Goal: Task Accomplishment & Management: Use online tool/utility

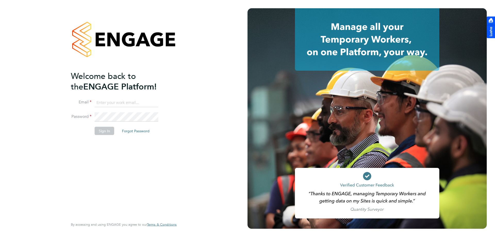
type input "rclarke@frlondon.co.uk"
click at [105, 127] on button "Sign In" at bounding box center [105, 131] width 20 height 8
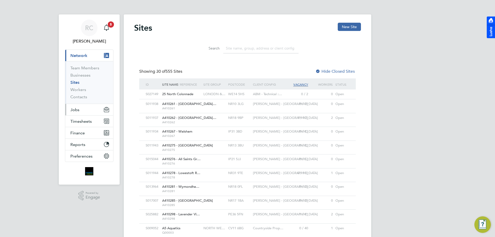
click at [84, 111] on button "Jobs" at bounding box center [89, 109] width 48 height 11
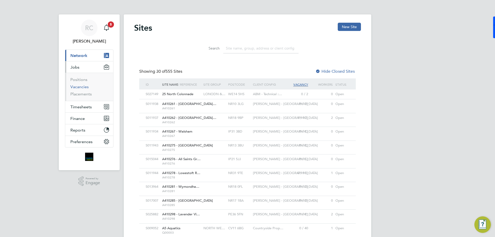
click at [85, 89] on link "Vacancies" at bounding box center [79, 86] width 18 height 5
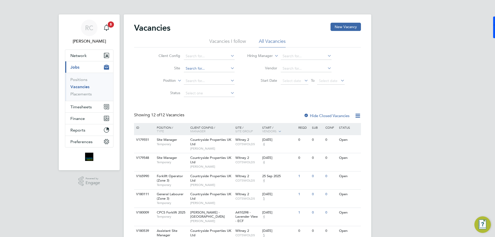
click at [204, 70] on input at bounding box center [209, 68] width 51 height 7
click at [203, 75] on li "Glyn swood" at bounding box center [208, 75] width 51 height 7
type input "Glynswood"
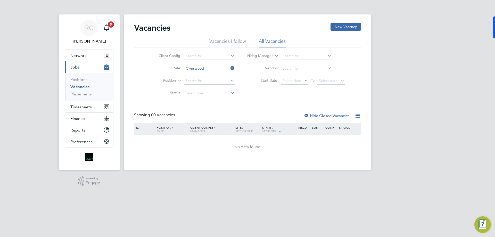
click at [236, 41] on li "Vacancies I follow" at bounding box center [228, 42] width 37 height 9
click at [268, 42] on li "All Vacancies" at bounding box center [272, 42] width 27 height 9
click at [269, 41] on li "All Vacancies" at bounding box center [272, 42] width 27 height 9
click at [332, 113] on div "Hide Closed Vacancies" at bounding box center [325, 115] width 51 height 6
click at [330, 115] on label "Hide Closed Vacancies" at bounding box center [327, 115] width 46 height 5
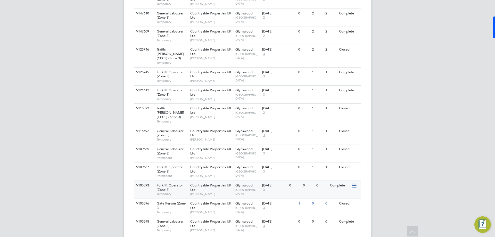
click at [211, 181] on div "Countryside Properties UK Ltd Sam Drew" at bounding box center [211, 190] width 45 height 18
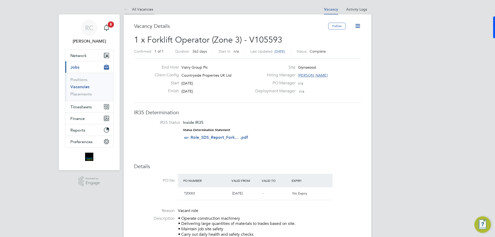
click at [144, 11] on link "All Vacancies" at bounding box center [138, 9] width 29 height 5
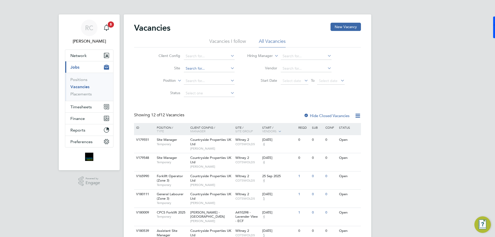
click at [192, 67] on input at bounding box center [209, 68] width 51 height 7
click at [198, 76] on li "Glyns wood" at bounding box center [208, 75] width 51 height 7
type input "Glynswood"
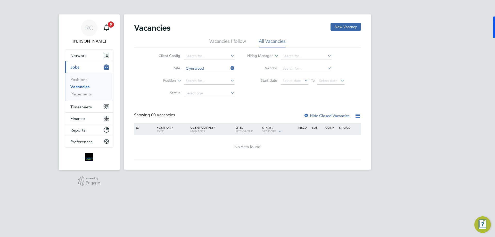
click at [318, 115] on label "Hide Closed Vacancies" at bounding box center [327, 115] width 46 height 5
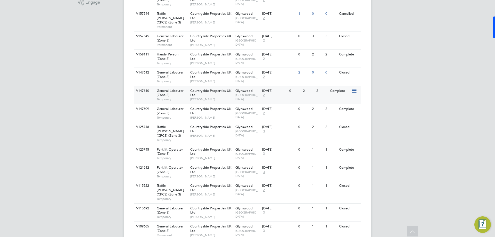
scroll to position [206, 0]
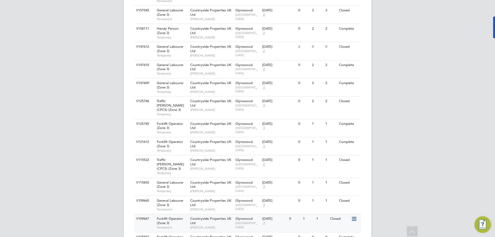
click at [150, 214] on div "V109667" at bounding box center [144, 219] width 18 height 10
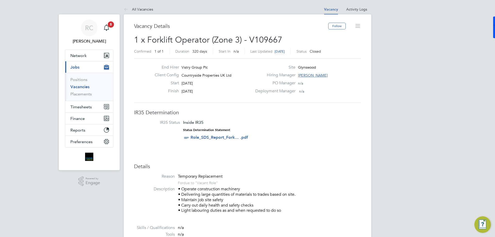
click at [357, 28] on icon at bounding box center [358, 26] width 6 height 6
click at [283, 41] on h2 "1 x Forklift Operator (Zone 3) - V109667 Confirmed 1 of 1 Duration 320 days Sta…" at bounding box center [247, 46] width 227 height 22
click at [321, 50] on span "Closed" at bounding box center [315, 51] width 11 height 5
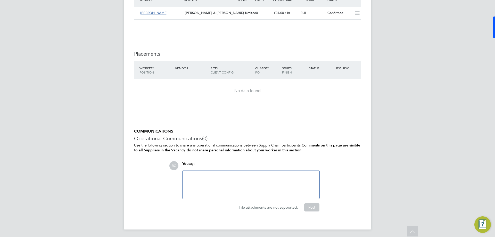
scroll to position [277, 0]
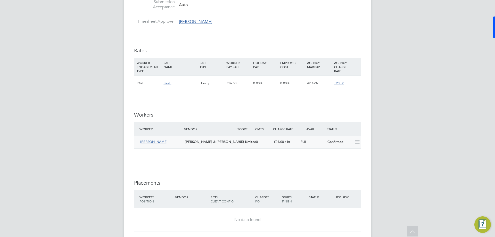
click at [334, 144] on div "Confirmed" at bounding box center [339, 142] width 27 height 9
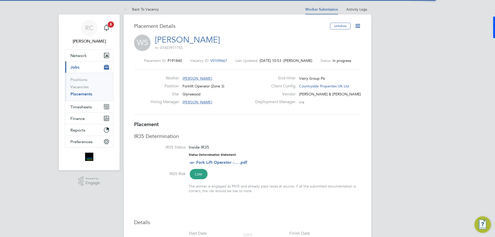
scroll to position [3, 3]
click at [358, 28] on icon at bounding box center [358, 26] width 6 height 6
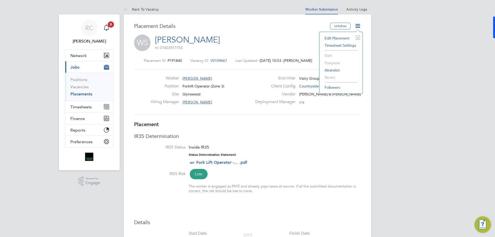
click at [292, 44] on div "WS William Sarpong m: 07403977755" at bounding box center [247, 44] width 227 height 18
click at [212, 59] on span "V0109667" at bounding box center [219, 60] width 17 height 5
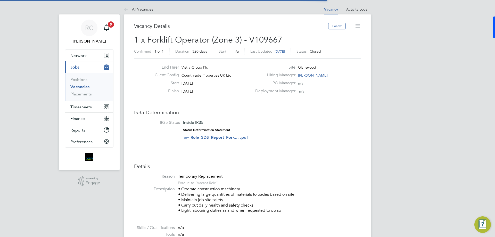
click at [358, 25] on icon at bounding box center [358, 26] width 6 height 6
click at [355, 28] on icon at bounding box center [358, 26] width 6 height 6
click at [356, 6] on li "Activity Logs" at bounding box center [357, 9] width 21 height 10
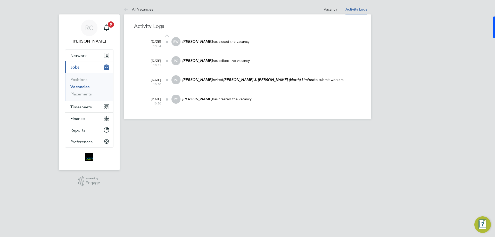
click at [318, 9] on div "All Vacancies Vacancy Activity Logs Vacancy Activity Logs All Vacancies Activit…" at bounding box center [248, 61] width 248 height 115
click at [336, 10] on link "Vacancy" at bounding box center [330, 9] width 13 height 5
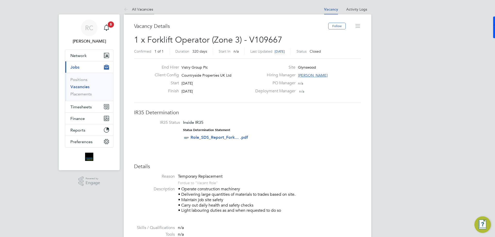
click at [141, 10] on link "All Vacancies" at bounding box center [138, 9] width 29 height 5
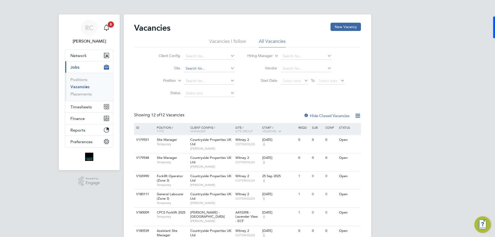
click at [193, 68] on input at bounding box center [209, 68] width 51 height 7
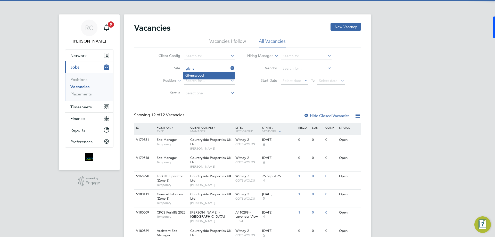
click at [197, 74] on li "[PERSON_NAME]" at bounding box center [208, 75] width 51 height 7
type input "Glynswood"
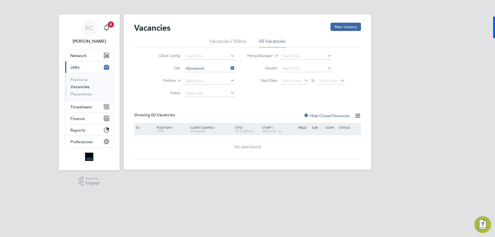
click at [317, 117] on label "Hide Closed Vacancies" at bounding box center [327, 115] width 46 height 5
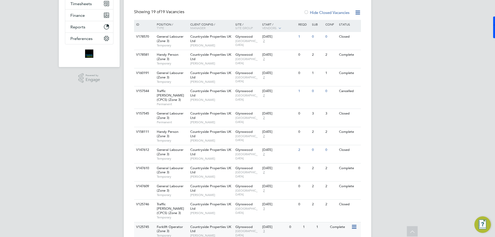
click at [181, 222] on div "Forklift Operator (Zone 3) Temporary" at bounding box center [171, 231] width 36 height 18
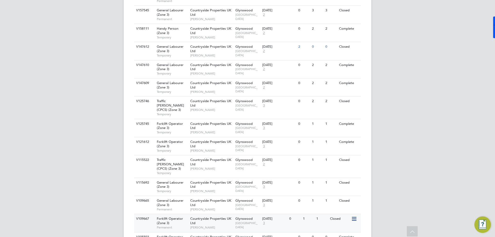
click at [208, 214] on div "Countryside Properties UK Ltd Sam Drew" at bounding box center [211, 223] width 45 height 18
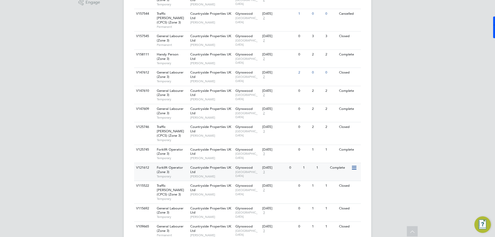
click at [222, 164] on div "Countryside Properties UK Ltd Andy Sayer" at bounding box center [211, 172] width 45 height 18
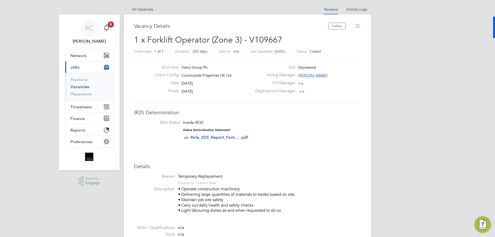
click at [358, 28] on icon at bounding box center [358, 26] width 6 height 6
click at [359, 28] on icon at bounding box center [358, 26] width 6 height 6
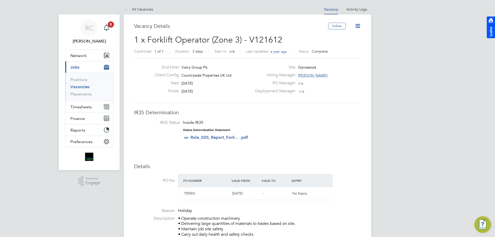
click at [359, 25] on icon at bounding box center [358, 26] width 6 height 6
click at [344, 46] on li "Update Status" at bounding box center [346, 45] width 30 height 7
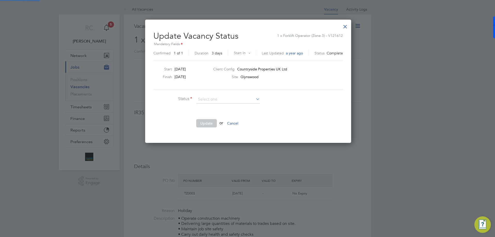
scroll to position [123, 205]
click at [239, 105] on li "Open" at bounding box center [228, 106] width 64 height 7
type input "Open"
click at [208, 122] on button "Update" at bounding box center [206, 123] width 21 height 8
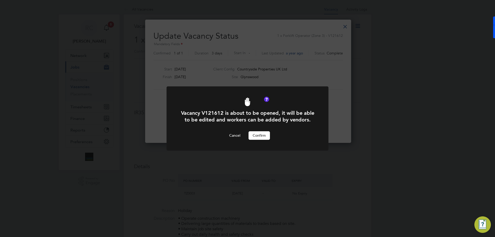
click at [259, 138] on button "Confirm" at bounding box center [259, 135] width 21 height 8
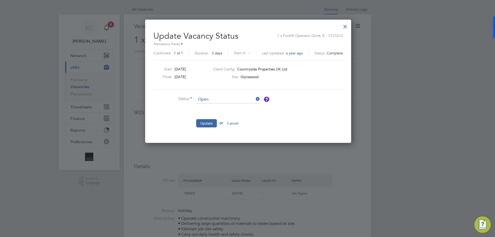
click at [348, 27] on div at bounding box center [345, 25] width 9 height 9
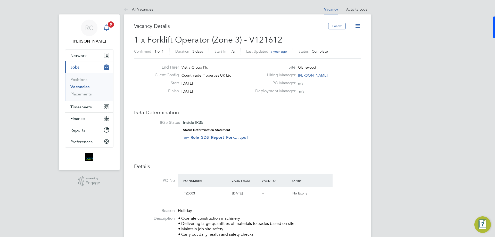
click at [110, 25] on span "5" at bounding box center [111, 24] width 6 height 6
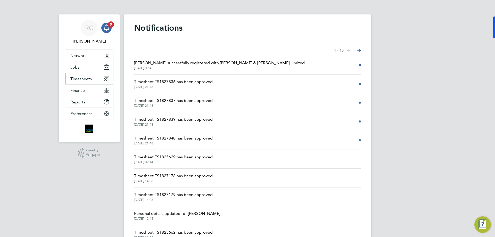
click at [86, 79] on span "Timesheets" at bounding box center [80, 78] width 21 height 5
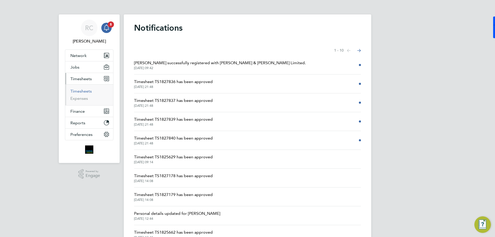
click at [87, 89] on link "Timesheets" at bounding box center [80, 91] width 21 height 5
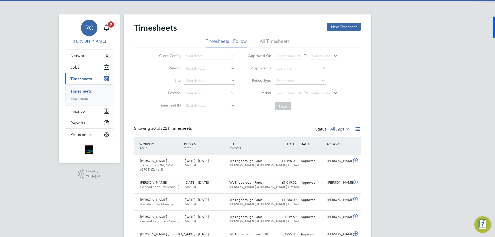
scroll to position [13, 45]
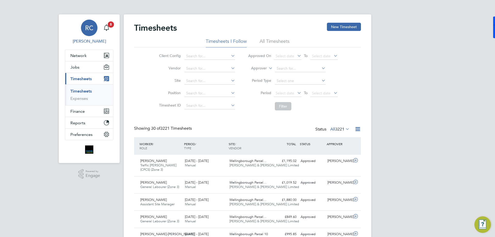
click at [112, 28] on link "RC Robyn Clarke" at bounding box center [89, 32] width 49 height 25
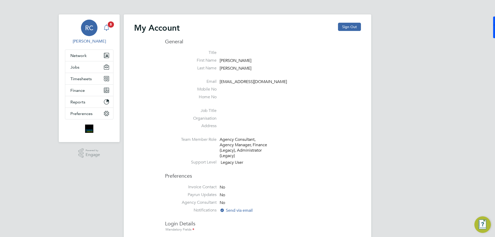
type input "rclarke@frlondon.co.uk"
click at [110, 26] on span "5" at bounding box center [111, 24] width 6 height 6
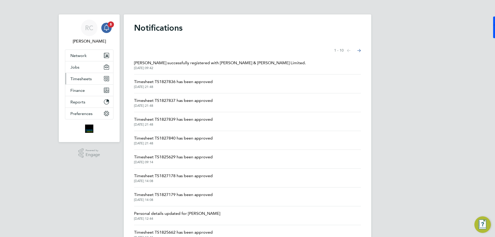
click at [89, 80] on span "Timesheets" at bounding box center [80, 78] width 21 height 5
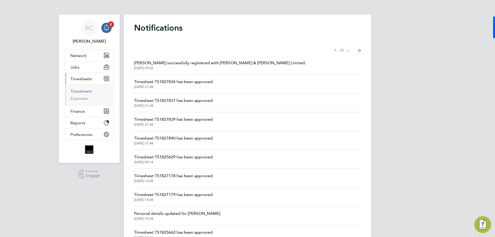
click at [84, 91] on link "Timesheets" at bounding box center [80, 91] width 21 height 5
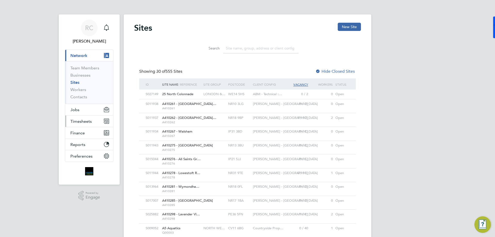
click at [89, 117] on button "Timesheets" at bounding box center [89, 121] width 48 height 11
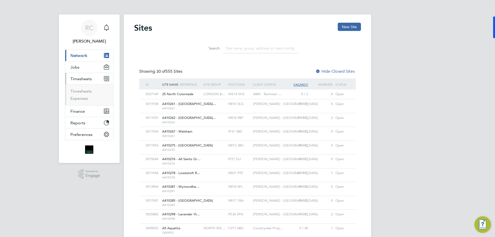
click at [88, 94] on li "Timesheets" at bounding box center [89, 92] width 39 height 7
click at [88, 93] on link "Timesheets" at bounding box center [80, 91] width 21 height 5
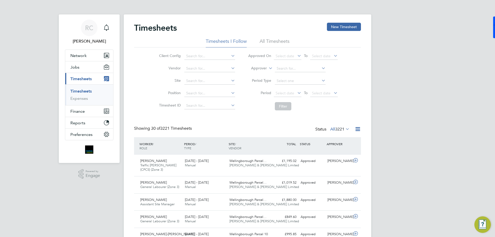
scroll to position [13, 45]
click at [270, 39] on li "All Timesheets" at bounding box center [275, 42] width 30 height 9
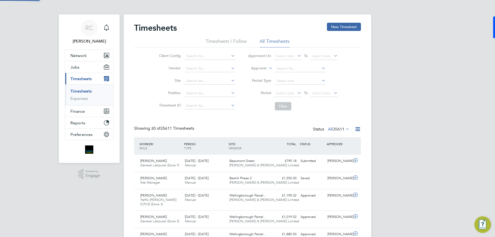
scroll to position [17, 45]
click at [238, 42] on li "Timesheets I Follow" at bounding box center [226, 42] width 41 height 9
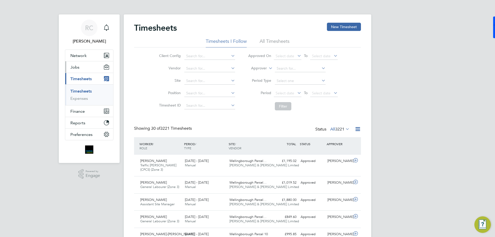
click at [92, 68] on button "Jobs" at bounding box center [89, 66] width 48 height 11
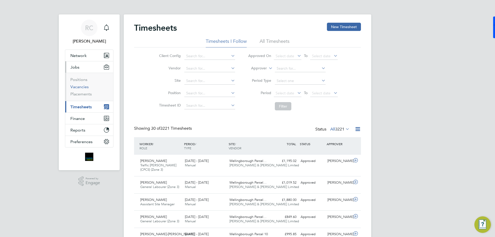
click at [84, 87] on link "Vacancies" at bounding box center [79, 86] width 18 height 5
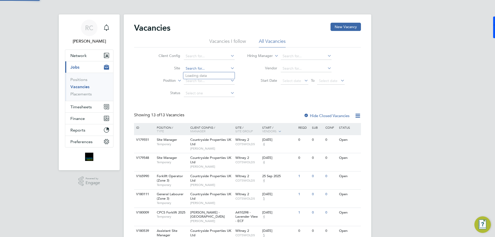
click at [191, 69] on input at bounding box center [209, 68] width 51 height 7
click at [193, 75] on b "Glynswoo" at bounding box center [194, 76] width 17 height 4
type input "Glynswood"
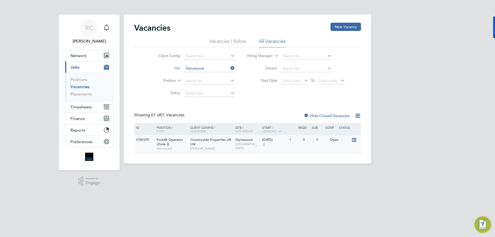
click at [276, 140] on div "[DATE]" at bounding box center [274, 140] width 25 height 4
click at [294, 149] on div "V181279 Forklift Operator (Zone 3) Permanent Countryside Properties UK Ltd Dary…" at bounding box center [247, 144] width 227 height 18
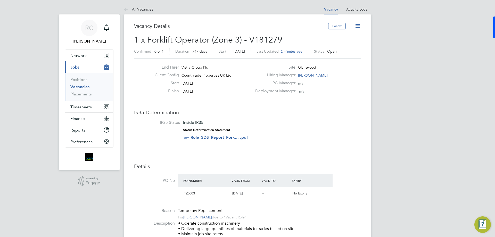
click at [207, 91] on div "Finish [DATE]" at bounding box center [202, 93] width 102 height 8
click at [209, 92] on div "Finish [DATE]" at bounding box center [202, 93] width 102 height 8
click at [106, 28] on icon "Main navigation" at bounding box center [106, 28] width 6 height 6
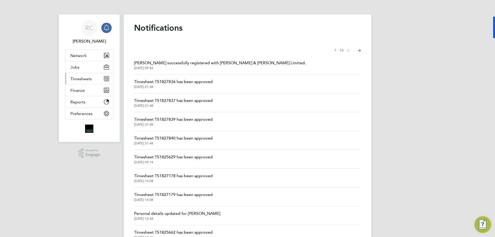
click at [82, 79] on span "Timesheets" at bounding box center [80, 78] width 21 height 5
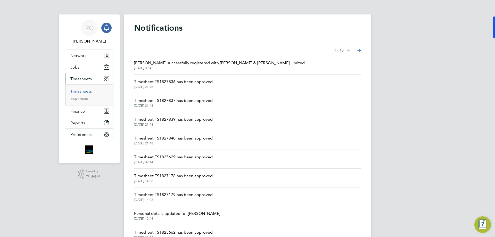
click at [85, 93] on link "Timesheets" at bounding box center [80, 91] width 21 height 5
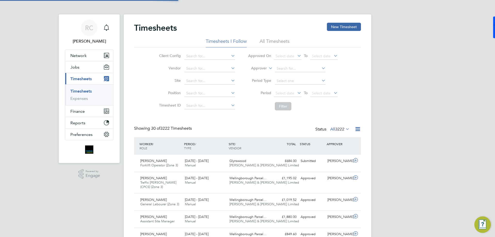
scroll to position [13, 45]
click at [306, 158] on div "Submitted" at bounding box center [312, 161] width 27 height 9
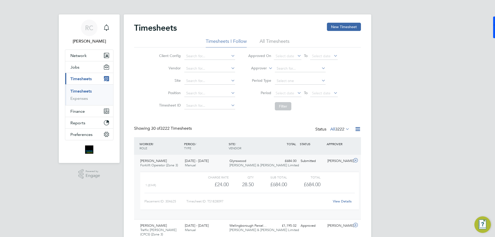
drag, startPoint x: 303, startPoint y: 52, endPoint x: 244, endPoint y: 102, distance: 77.3
click at [244, 102] on li "Filter" at bounding box center [293, 106] width 103 height 13
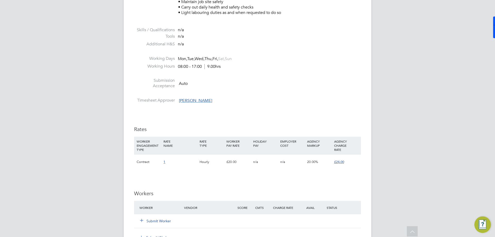
click at [150, 219] on button "Submit Worker" at bounding box center [155, 221] width 31 height 5
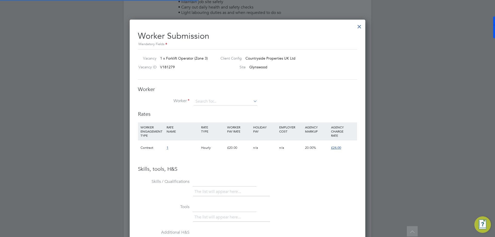
scroll to position [332, 236]
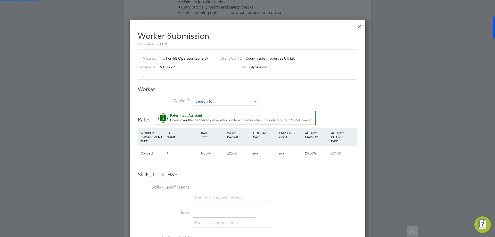
click at [212, 100] on input at bounding box center [226, 102] width 64 height 8
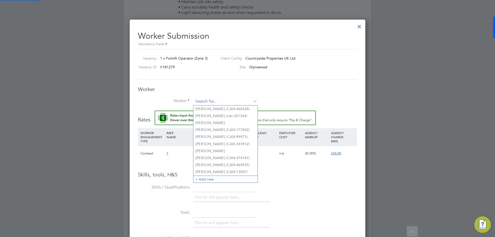
type input "z"
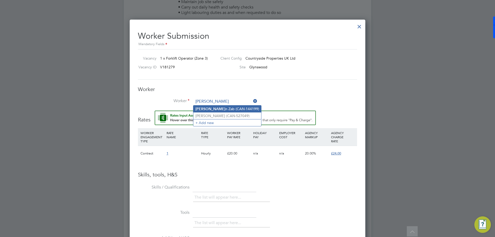
click at [213, 106] on li "[PERSON_NAME] n Zab (CAN-144199)" at bounding box center [228, 109] width 68 height 7
type input "[PERSON_NAME] (CAN-144199)"
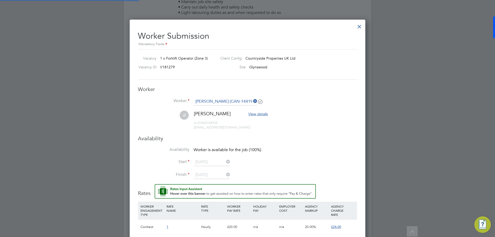
scroll to position [447, 236]
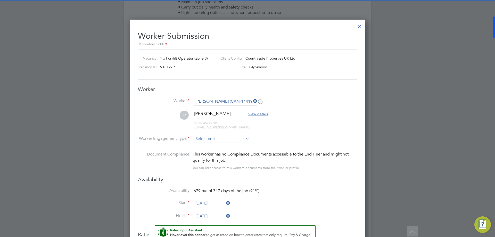
click at [209, 136] on input at bounding box center [222, 139] width 56 height 8
click at [210, 147] on li "Contract" at bounding box center [222, 146] width 57 height 7
type input "Contract"
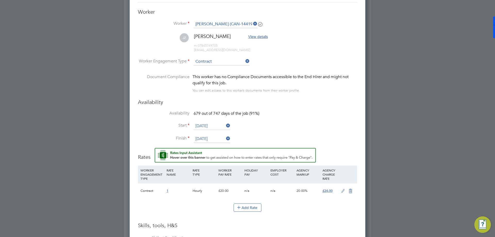
click at [211, 124] on input "13 Nov 2023" at bounding box center [212, 126] width 37 height 8
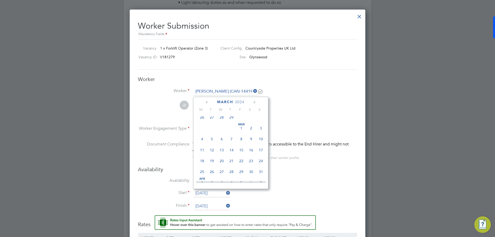
click at [244, 100] on span "2024" at bounding box center [239, 102] width 9 height 4
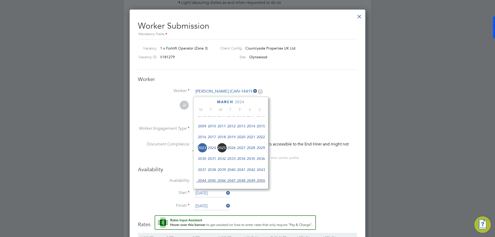
click at [220, 151] on span "2025" at bounding box center [222, 148] width 10 height 10
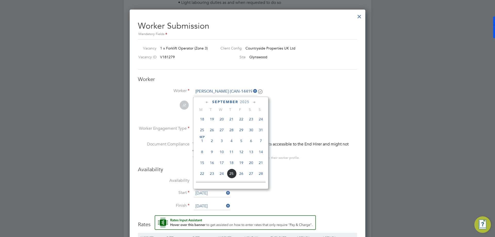
click at [223, 164] on span "17" at bounding box center [222, 163] width 10 height 10
type input "17 Sep 2025"
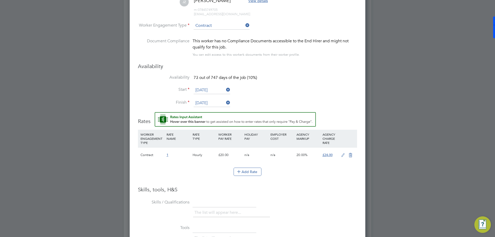
click at [344, 155] on icon at bounding box center [343, 155] width 6 height 4
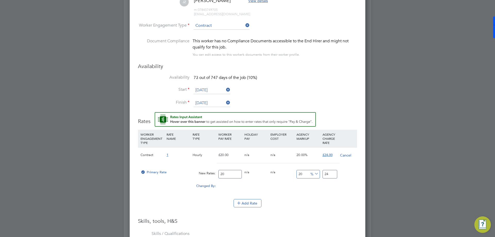
click at [235, 172] on input "20" at bounding box center [230, 174] width 23 height 9
type input "2"
type input "2.4"
type input "21"
type input "25.2"
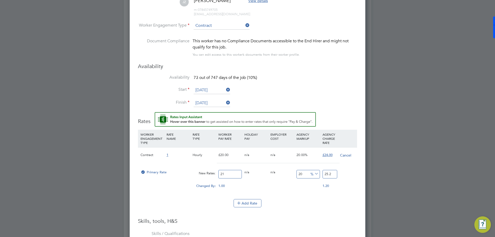
type input "21"
click at [298, 209] on li "Add Rate" at bounding box center [247, 205] width 219 height 13
drag, startPoint x: 330, startPoint y: 174, endPoint x: 320, endPoint y: 173, distance: 10.4
click at [320, 173] on div "Primary Rate New Rates: 21 0 n/a 0 n/a 20 4.2 % 25.2" at bounding box center [247, 174] width 219 height 14
type input "-90.47619047619048"
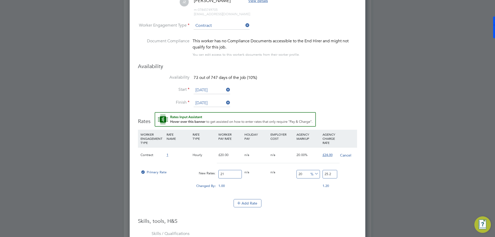
type input "2"
type input "14.285714285714286"
type input "24"
click at [328, 196] on li "WORKER ENGAGEMENT TYPE RATE NAME RATE TYPE WORKER PAY RATE HOLIDAY PAY EMPLOYER…" at bounding box center [247, 164] width 219 height 69
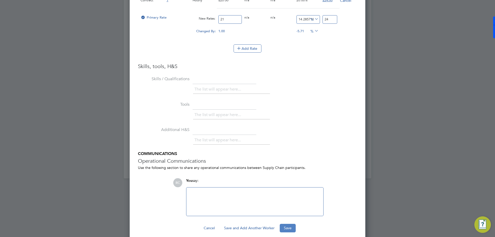
click at [287, 227] on button "Save" at bounding box center [288, 228] width 16 height 8
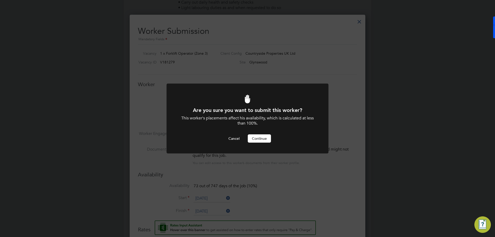
click at [255, 139] on button "Continue" at bounding box center [259, 138] width 23 height 8
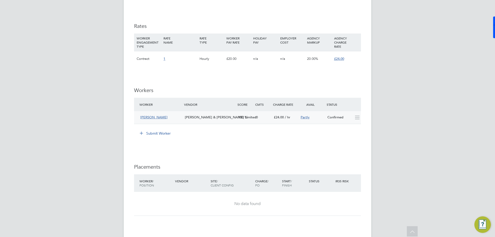
click at [339, 117] on div "Confirmed" at bounding box center [339, 117] width 27 height 9
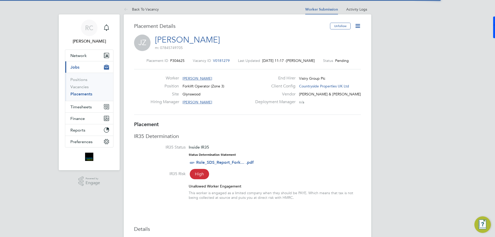
click at [358, 26] on icon at bounding box center [358, 26] width 6 height 6
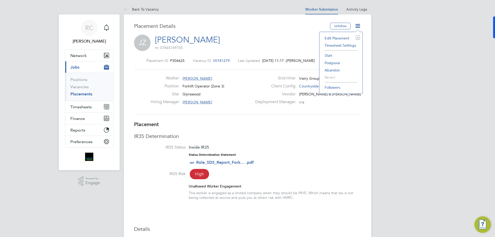
click at [331, 54] on li "Start" at bounding box center [341, 55] width 38 height 7
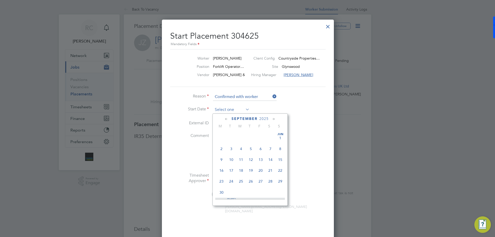
click at [236, 107] on input at bounding box center [231, 110] width 37 height 8
click at [241, 149] on span "17" at bounding box center [241, 144] width 10 height 10
type input "17 Sep 2025"
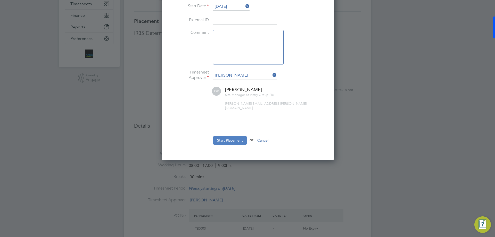
click at [225, 136] on button "Start Placement" at bounding box center [230, 140] width 34 height 8
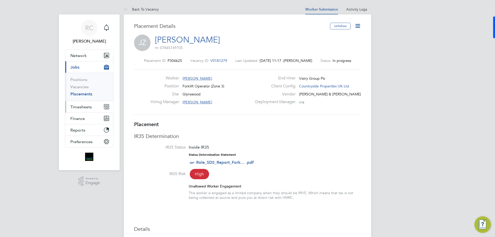
click at [83, 106] on span "Timesheets" at bounding box center [80, 107] width 21 height 5
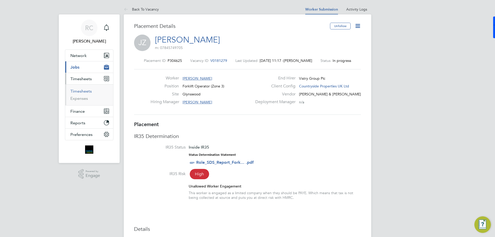
click at [84, 91] on link "Timesheets" at bounding box center [80, 91] width 21 height 5
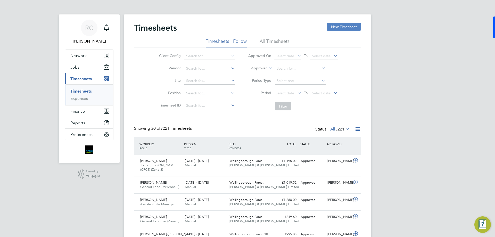
click at [349, 28] on button "New Timesheet" at bounding box center [344, 27] width 34 height 8
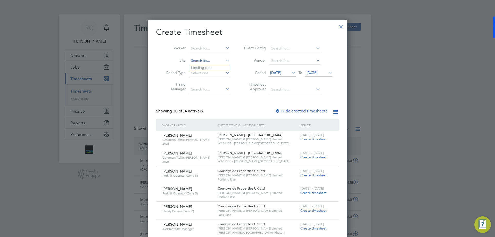
click at [207, 62] on input at bounding box center [209, 60] width 41 height 7
click at [212, 66] on li "Glyns wood" at bounding box center [209, 67] width 41 height 7
type input "Glynswood"
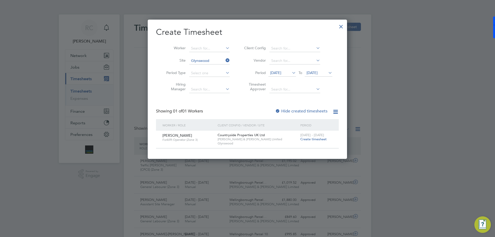
click at [318, 141] on span "Create timesheet" at bounding box center [314, 139] width 26 height 4
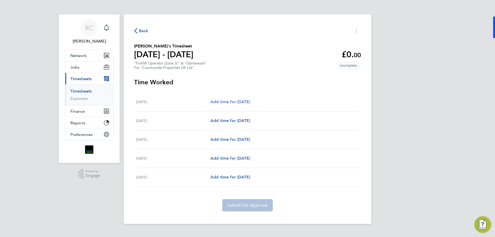
click at [248, 101] on span "Add time for Wed 17 Sep" at bounding box center [231, 101] width 40 height 5
select select "30"
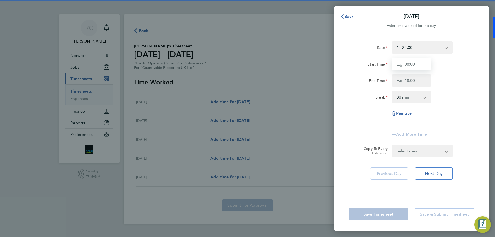
click at [408, 65] on input "Start Time" at bounding box center [411, 64] width 39 height 12
type input "07:30"
type input "17:00"
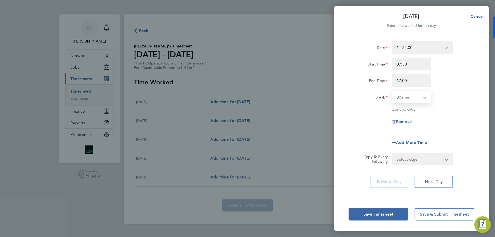
drag, startPoint x: 420, startPoint y: 99, endPoint x: 417, endPoint y: 100, distance: 3.1
click at [420, 99] on select "0 min 15 min 30 min 45 min 60 min 75 min 90 min" at bounding box center [409, 96] width 32 height 11
select select "0"
click at [393, 91] on select "0 min 15 min 30 min 45 min 60 min 75 min 90 min" at bounding box center [409, 96] width 32 height 11
click at [452, 125] on div "Remove" at bounding box center [412, 122] width 130 height 12
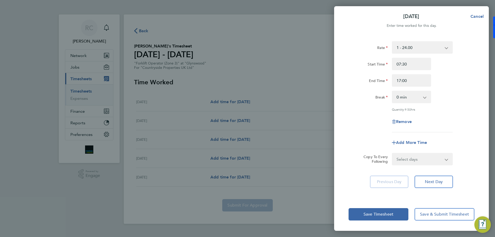
click at [427, 161] on select "Select days Day Weekday (Mon-Fri) Weekend (Sat-Sun) Thursday Friday Saturday Su…" at bounding box center [420, 159] width 54 height 11
select select "WEEKDAY"
click at [393, 154] on select "Select days Day Weekday (Mon-Fri) Weekend (Sat-Sun) Thursday Friday Saturday Su…" at bounding box center [420, 159] width 54 height 11
select select "2025-09-21"
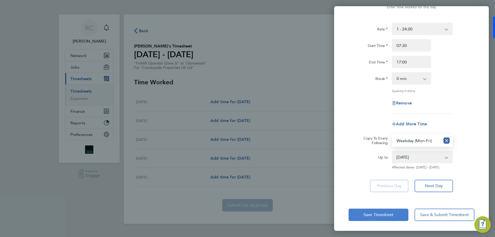
click at [373, 211] on button "Save Timesheet" at bounding box center [379, 215] width 60 height 12
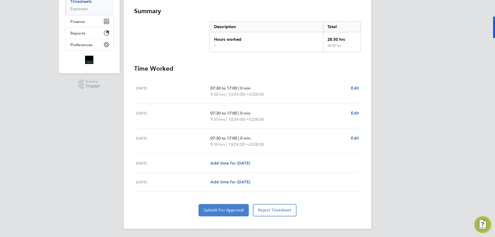
click at [218, 213] on button "Submit For Approval" at bounding box center [224, 210] width 50 height 12
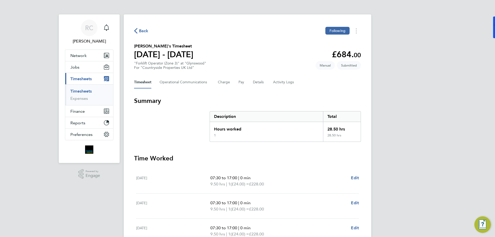
click at [80, 87] on ul "Timesheets Expenses" at bounding box center [89, 94] width 48 height 21
click at [79, 90] on link "Timesheets" at bounding box center [80, 91] width 21 height 5
